Goal: Information Seeking & Learning: Learn about a topic

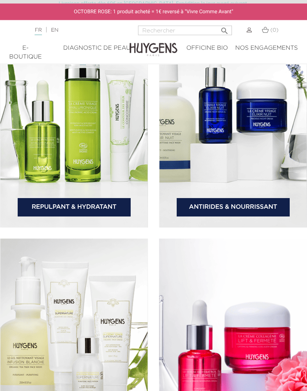
scroll to position [1347, 0]
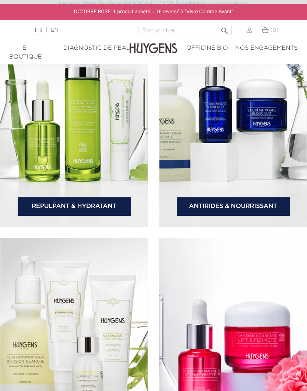
click at [241, 216] on link "Antirides & Nourrissant" at bounding box center [233, 207] width 113 height 18
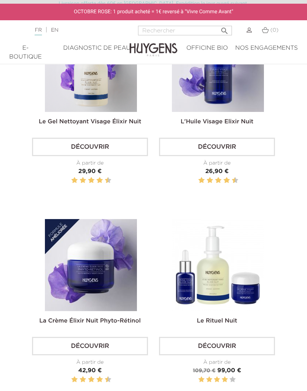
scroll to position [360, 0]
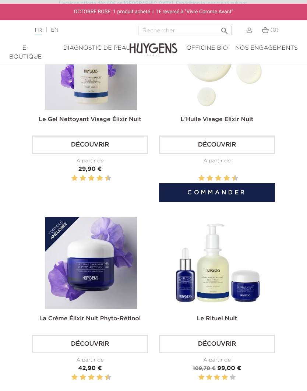
click at [231, 154] on link "Découvrir" at bounding box center [217, 145] width 116 height 18
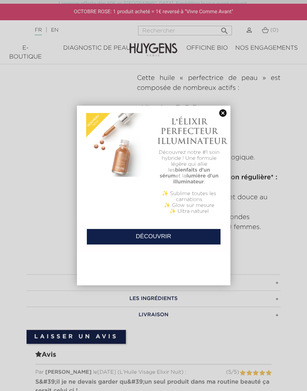
scroll to position [415, 0]
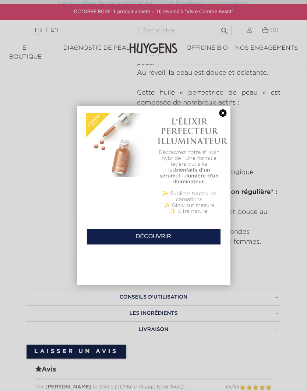
click at [223, 115] on link at bounding box center [223, 113] width 10 height 8
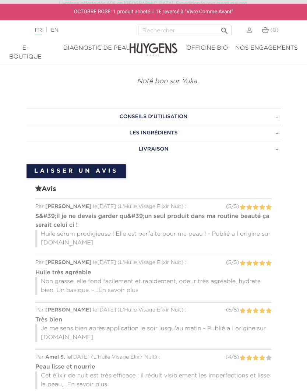
scroll to position [595, 0]
click at [193, 142] on h3 "LES INGRÉDIENTS" at bounding box center [154, 133] width 254 height 16
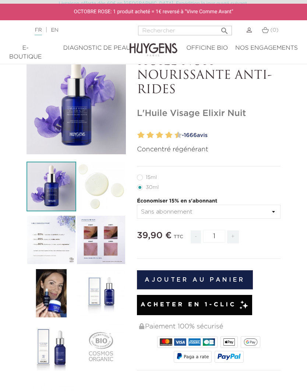
scroll to position [2, 0]
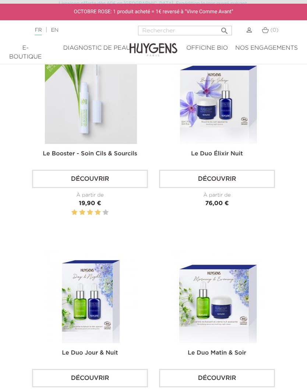
scroll to position [712, 0]
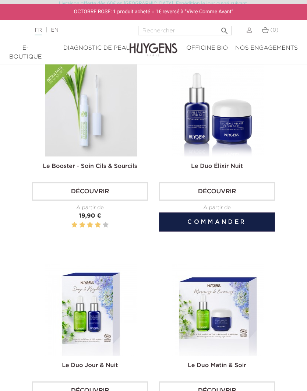
click at [220, 170] on link "Le Duo Élixir Nuit" at bounding box center [217, 167] width 52 height 6
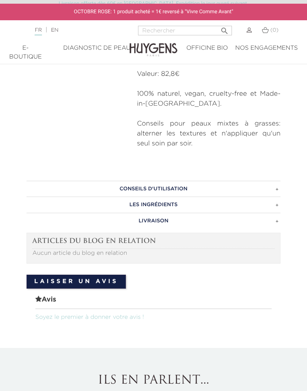
scroll to position [453, 0]
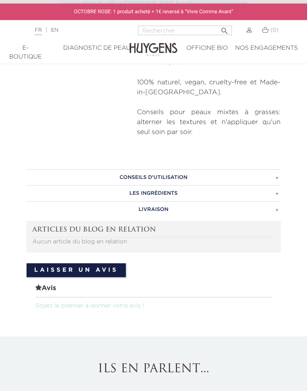
click at [197, 176] on h3 "CONSEILS D'UTILISATION" at bounding box center [154, 178] width 254 height 16
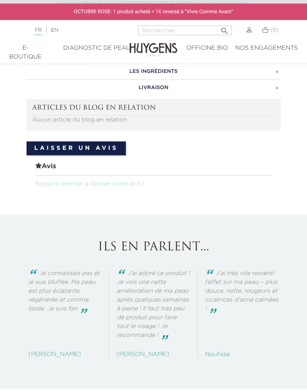
scroll to position [694, 0]
click at [273, 80] on h3 "LES INGRÉDIENTS" at bounding box center [154, 71] width 254 height 16
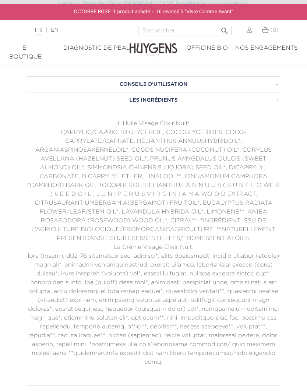
scroll to position [555, 0]
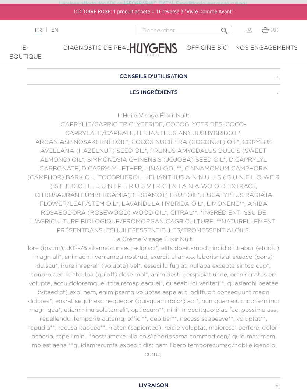
click at [266, 78] on h3 "CONSEILS D'UTILISATION" at bounding box center [154, 77] width 254 height 16
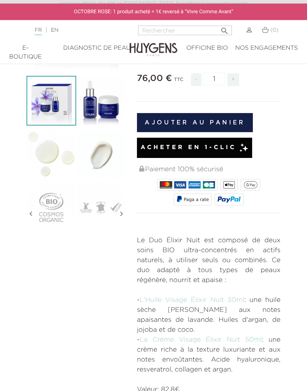
scroll to position [0, 0]
